Goal: Check status: Check status

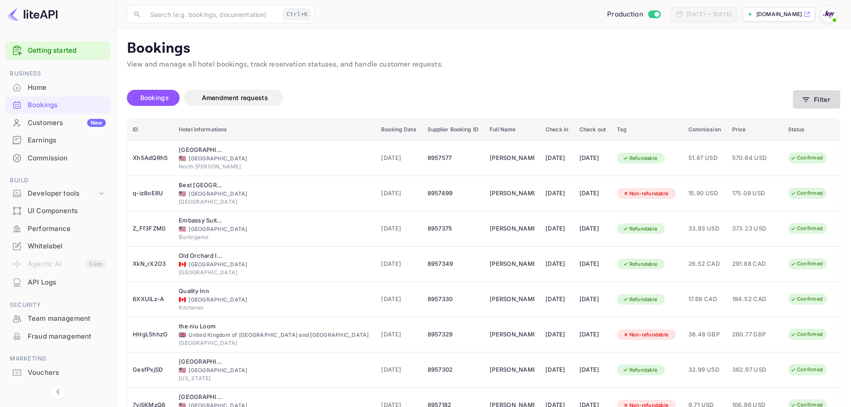
click at [807, 107] on button "Filter" at bounding box center [816, 99] width 47 height 18
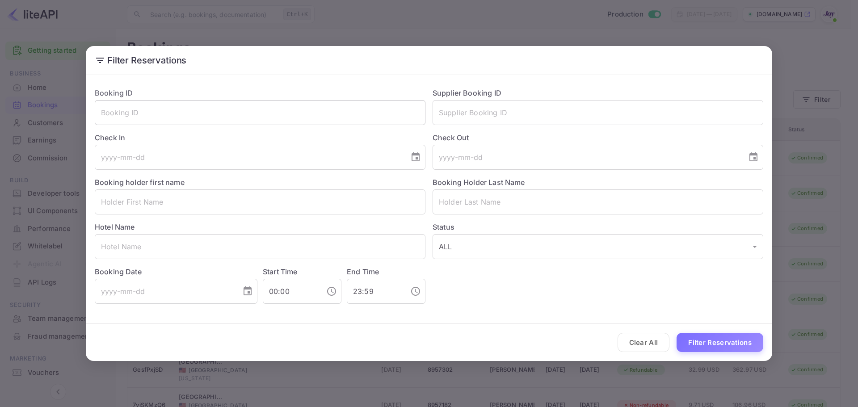
click at [185, 108] on input "text" at bounding box center [260, 112] width 331 height 25
paste input "8944700"
type input "8944700"
click at [712, 335] on button "Filter Reservations" at bounding box center [720, 342] width 87 height 19
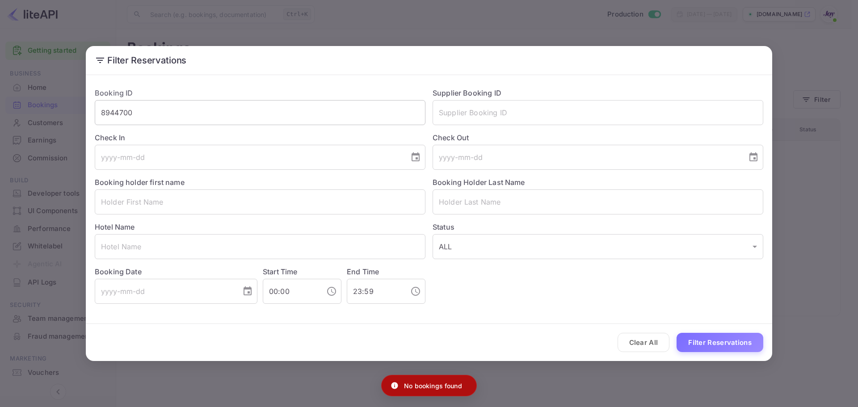
click at [154, 110] on input "8944700" at bounding box center [260, 112] width 331 height 25
click at [493, 116] on input "text" at bounding box center [598, 112] width 331 height 25
paste input "8944700"
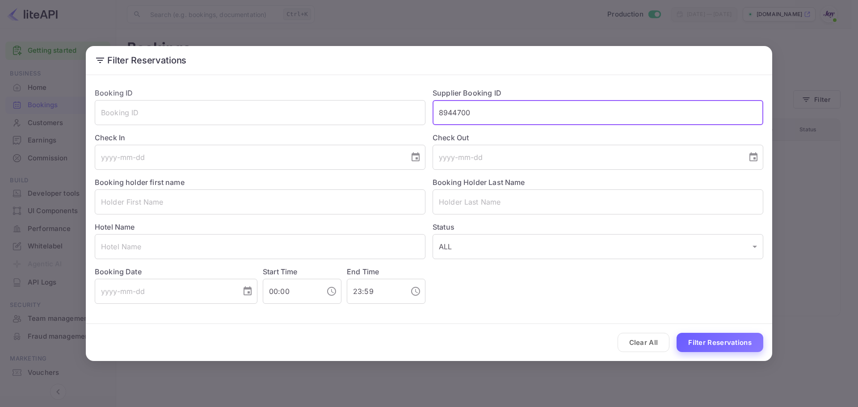
type input "8944700"
click at [722, 347] on button "Filter Reservations" at bounding box center [720, 342] width 87 height 19
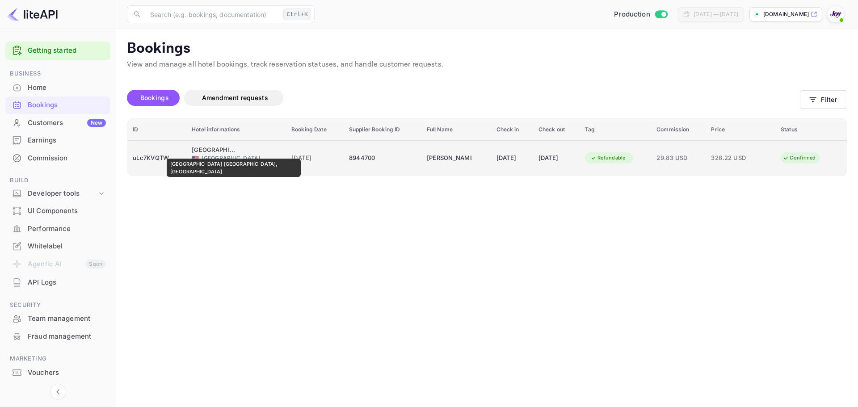
click at [206, 152] on div "[GEOGRAPHIC_DATA] [GEOGRAPHIC_DATA], [GEOGRAPHIC_DATA]" at bounding box center [214, 150] width 45 height 9
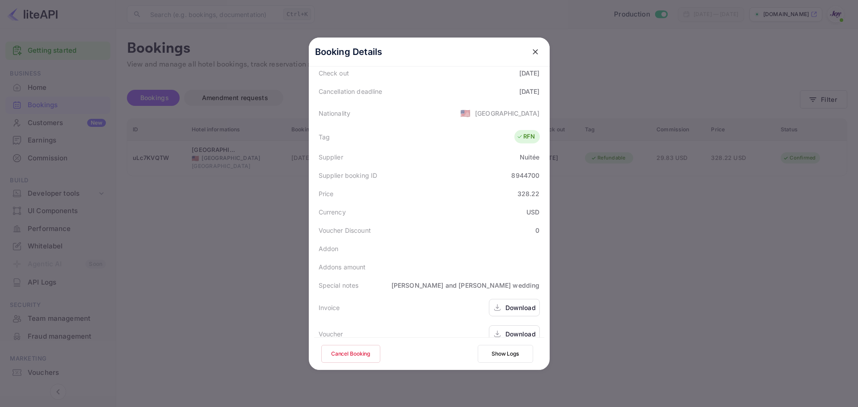
scroll to position [198, 0]
click at [506, 325] on div "Download" at bounding box center [521, 329] width 30 height 9
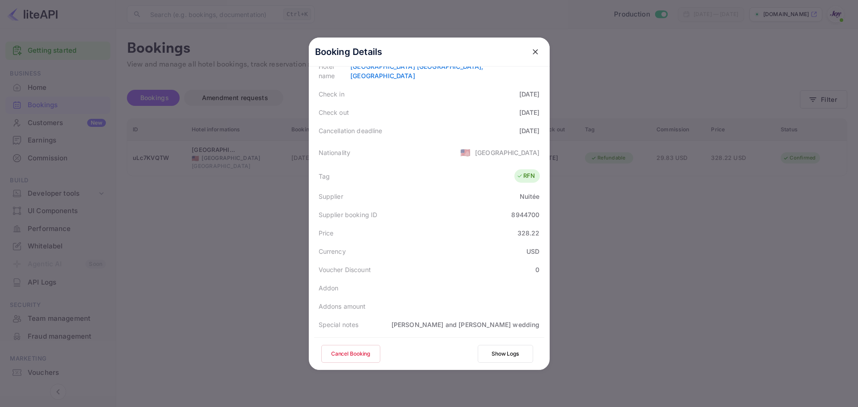
scroll to position [20, 0]
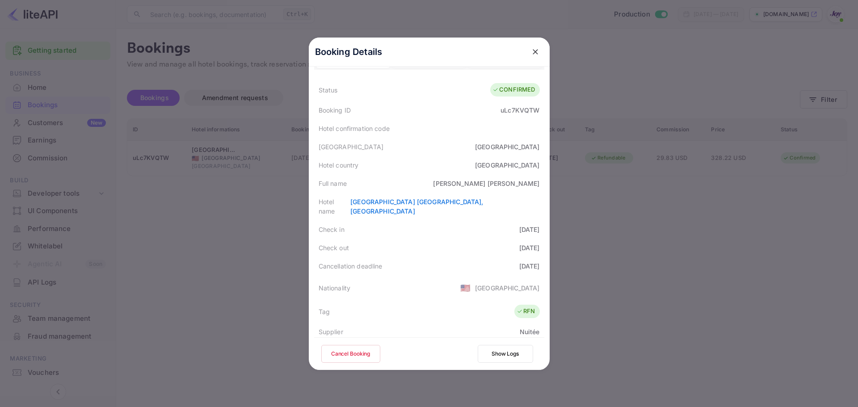
drag, startPoint x: 683, startPoint y: 265, endPoint x: 667, endPoint y: 267, distance: 15.7
click at [682, 266] on div at bounding box center [429, 203] width 858 height 407
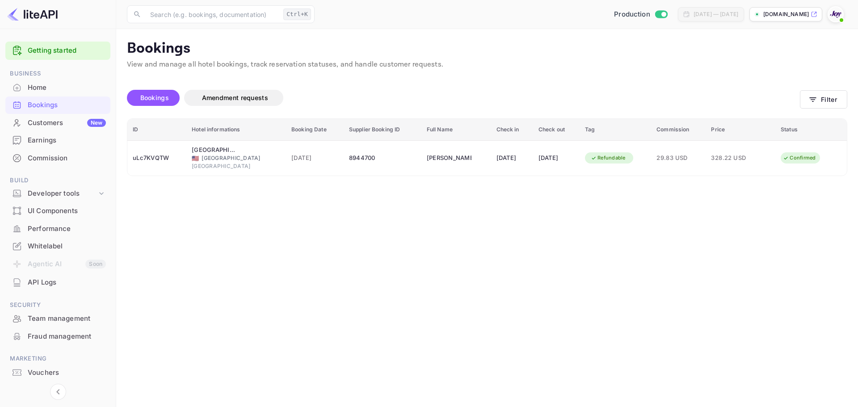
click at [329, 272] on main "Bookings View and manage all hotel bookings, track reservation statuses, and ha…" at bounding box center [487, 218] width 742 height 378
click at [275, 198] on main "Bookings View and manage all hotel bookings, track reservation statuses, and ha…" at bounding box center [487, 218] width 742 height 378
click at [827, 95] on button "Filter" at bounding box center [823, 99] width 47 height 18
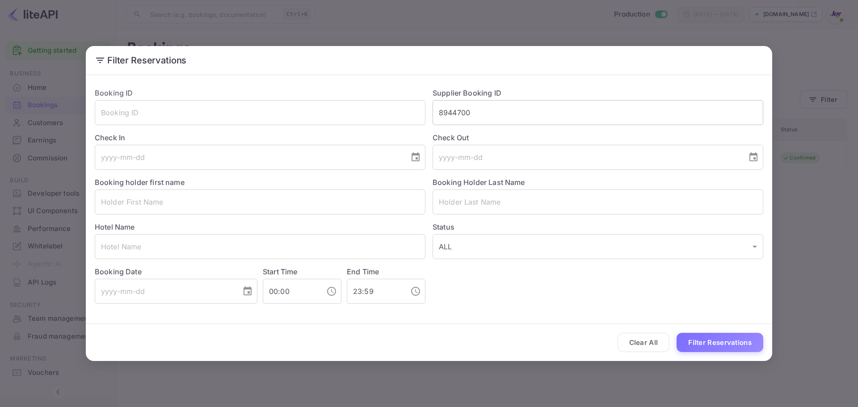
click at [506, 113] on input "8944700" at bounding box center [598, 112] width 331 height 25
click at [505, 112] on input "8944700" at bounding box center [598, 112] width 331 height 25
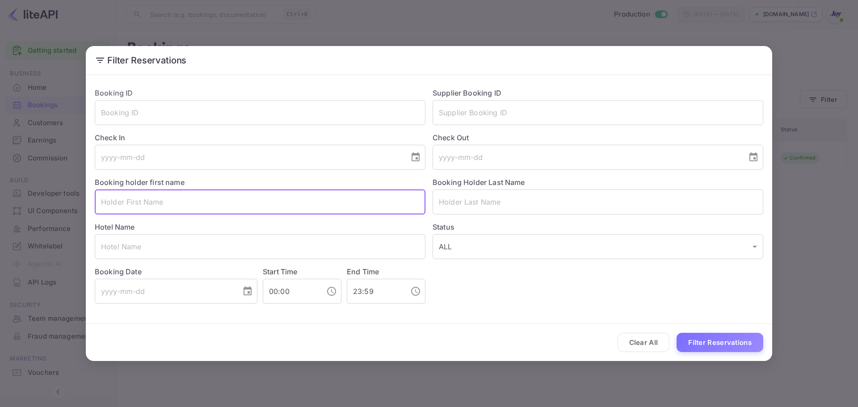
click at [219, 196] on input "text" at bounding box center [260, 202] width 331 height 25
paste input "[PERSON_NAME]"
click at [124, 205] on input "[PERSON_NAME]" at bounding box center [260, 202] width 331 height 25
type input "klara"
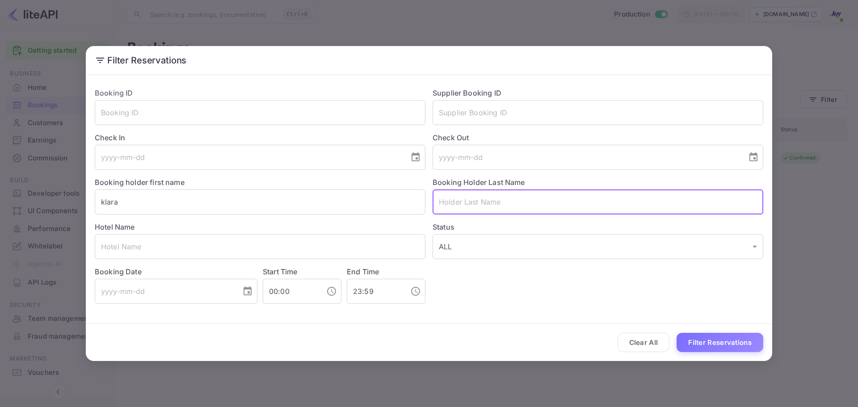
click at [488, 206] on input "text" at bounding box center [598, 202] width 331 height 25
paste input "[PERSON_NAME]"
type input "[PERSON_NAME]"
click at [710, 336] on button "Filter Reservations" at bounding box center [720, 342] width 87 height 19
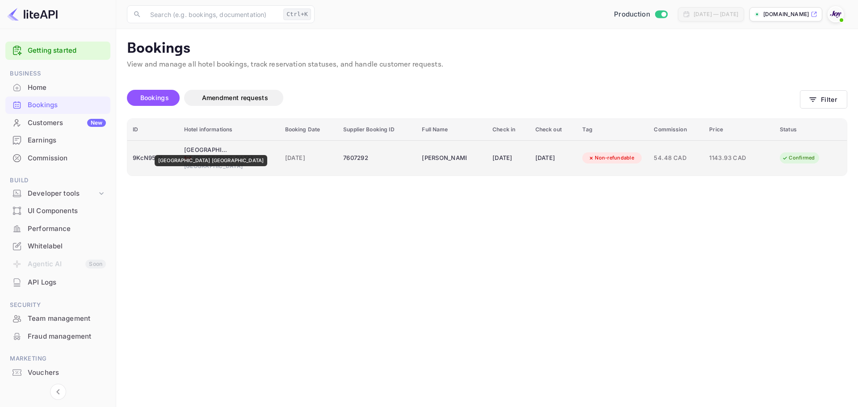
click at [194, 149] on div "[GEOGRAPHIC_DATA] [GEOGRAPHIC_DATA]" at bounding box center [206, 150] width 45 height 9
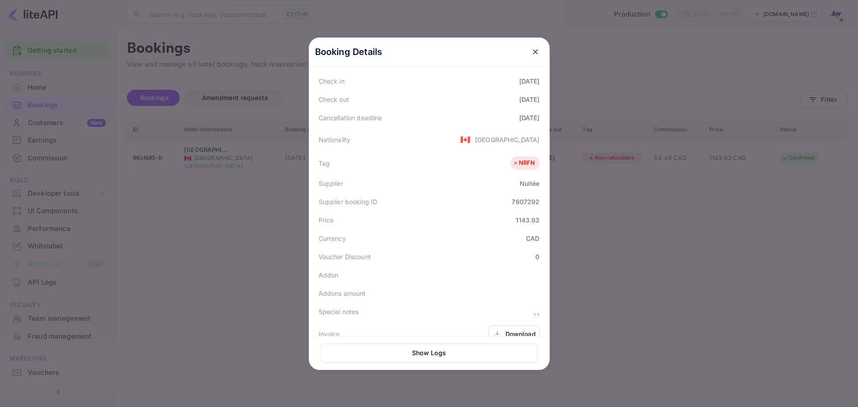
scroll to position [200, 0]
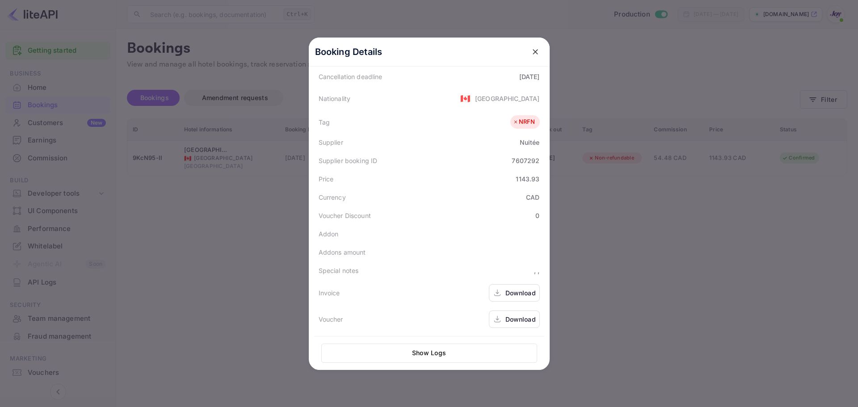
click at [607, 215] on div at bounding box center [429, 203] width 858 height 407
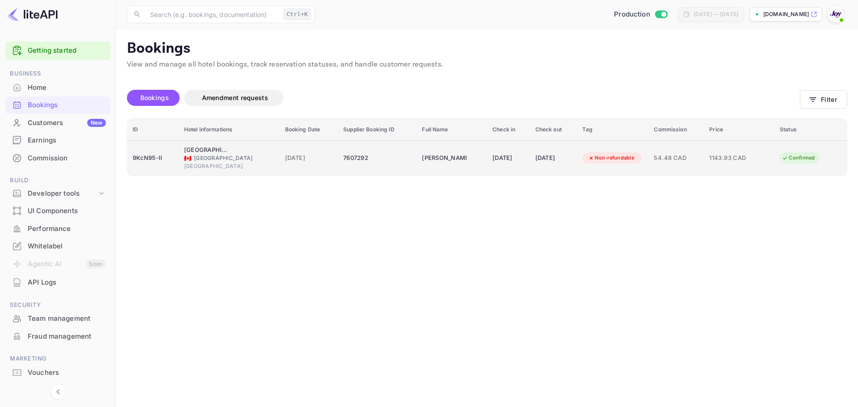
click at [194, 161] on div "🇨🇦 [GEOGRAPHIC_DATA]" at bounding box center [229, 158] width 90 height 8
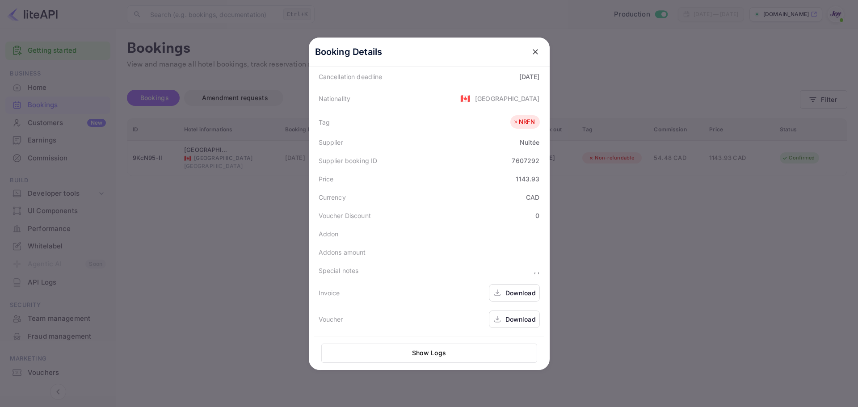
click at [524, 291] on div "Download" at bounding box center [521, 292] width 30 height 9
click at [533, 48] on button "close" at bounding box center [535, 52] width 16 height 16
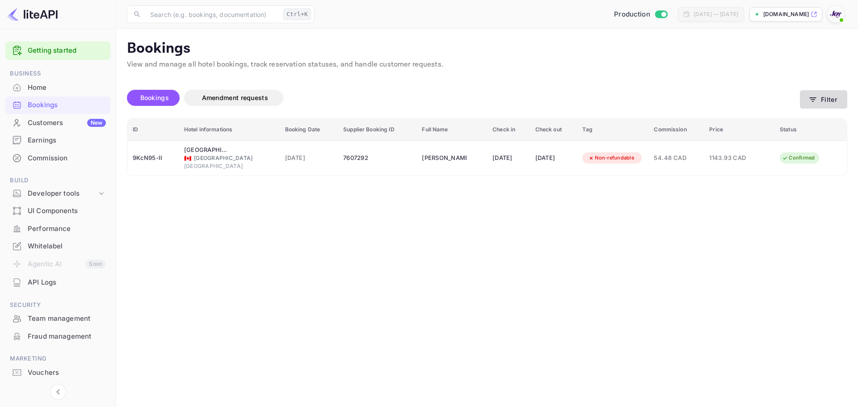
click at [826, 94] on button "Filter" at bounding box center [823, 99] width 47 height 18
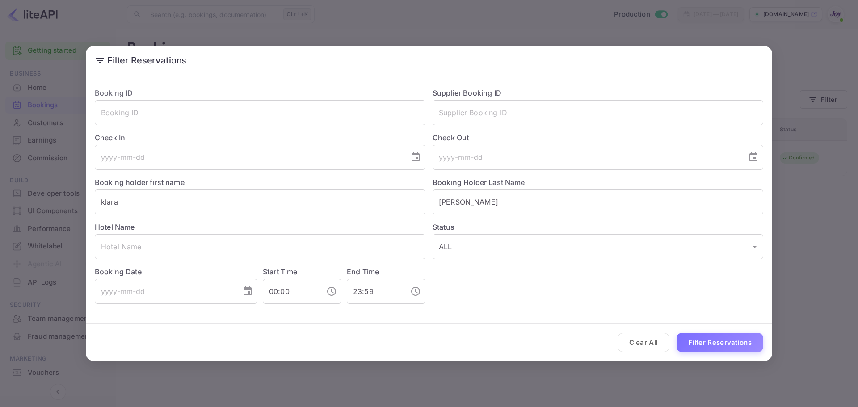
click at [234, 218] on div "Hotel Name ​" at bounding box center [257, 237] width 338 height 45
click at [206, 199] on input "klara" at bounding box center [260, 202] width 331 height 25
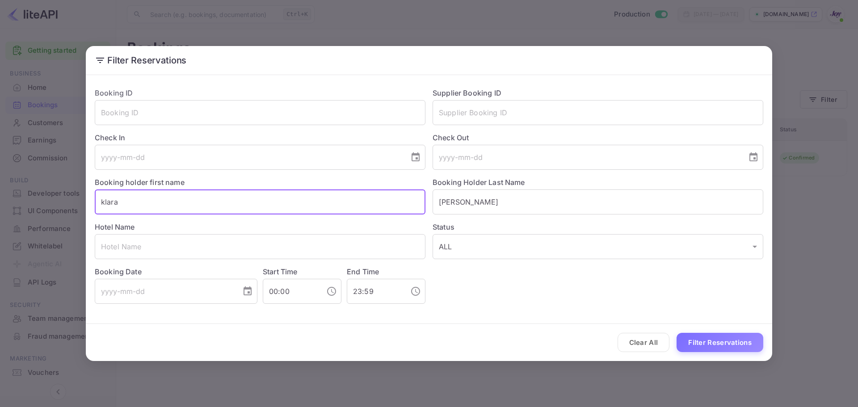
click at [206, 199] on input "klara" at bounding box center [260, 202] width 331 height 25
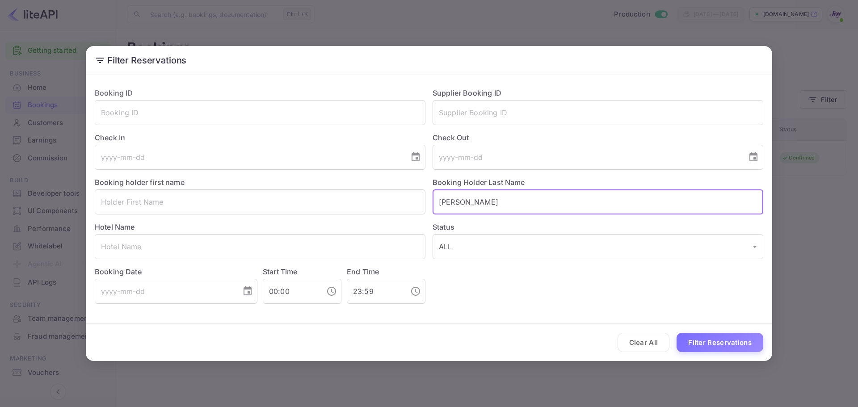
click at [499, 208] on input "[PERSON_NAME]" at bounding box center [598, 202] width 331 height 25
click at [499, 208] on input "text" at bounding box center [598, 202] width 331 height 25
click at [457, 108] on input "text" at bounding box center [598, 112] width 331 height 25
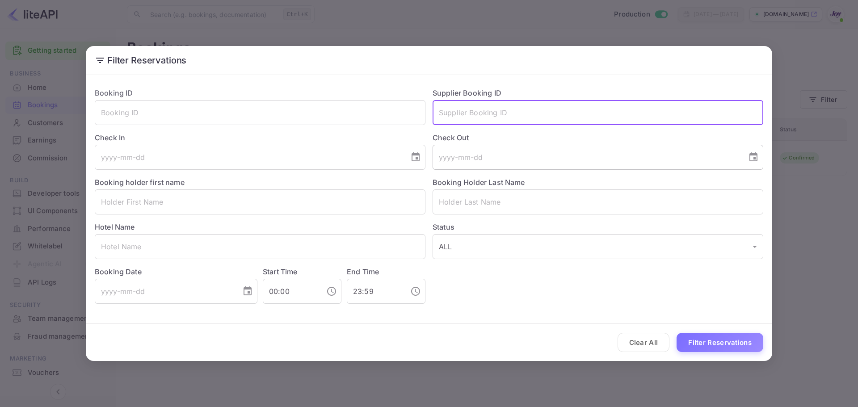
paste input "8944700"
type input "8944700"
click at [745, 346] on button "Filter Reservations" at bounding box center [720, 342] width 87 height 19
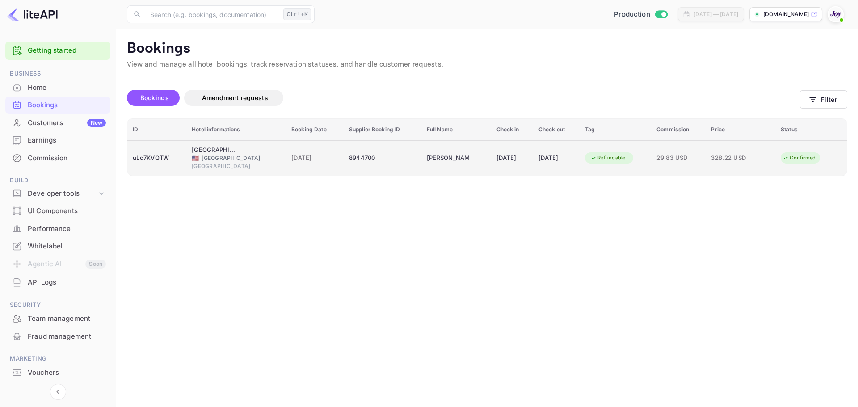
click at [200, 164] on div "[GEOGRAPHIC_DATA]" at bounding box center [236, 166] width 89 height 8
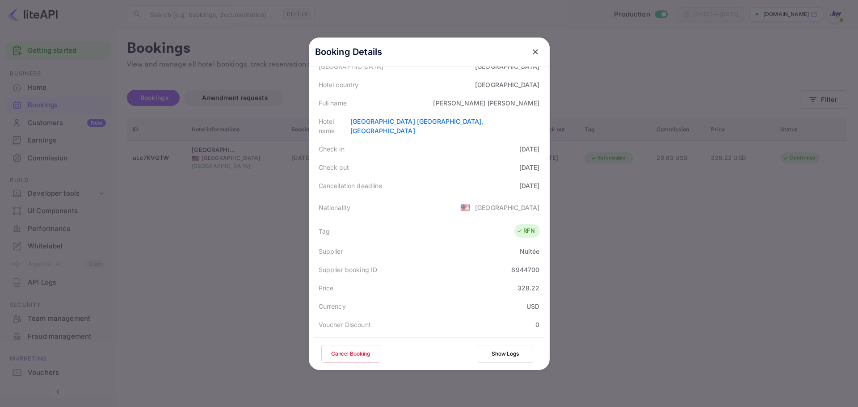
scroll to position [198, 0]
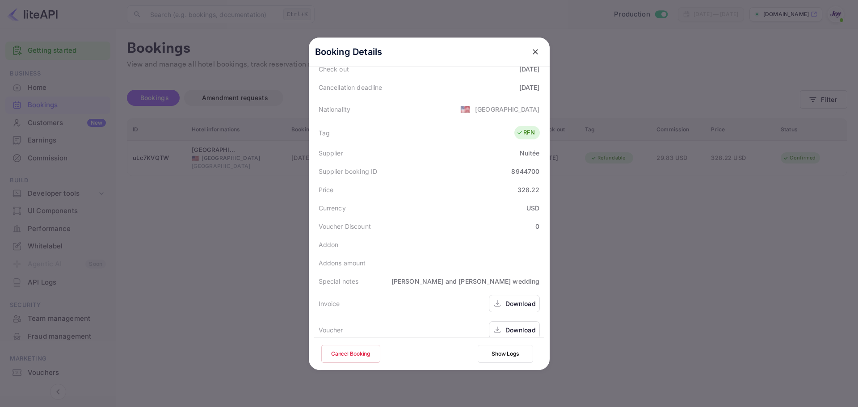
click at [521, 325] on div "Download" at bounding box center [521, 329] width 30 height 9
click at [506, 303] on div "Invoice Download" at bounding box center [429, 304] width 230 height 26
click at [497, 299] on icon at bounding box center [497, 303] width 9 height 9
